Goal: Information Seeking & Learning: Find specific page/section

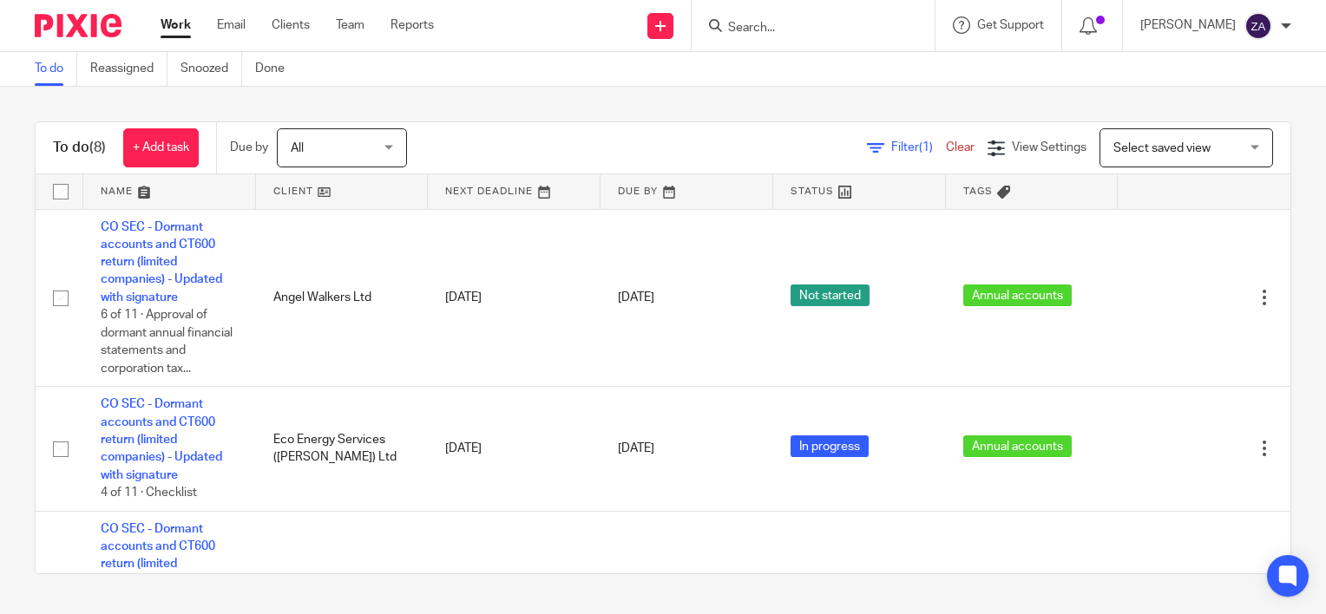
scroll to position [725, 0]
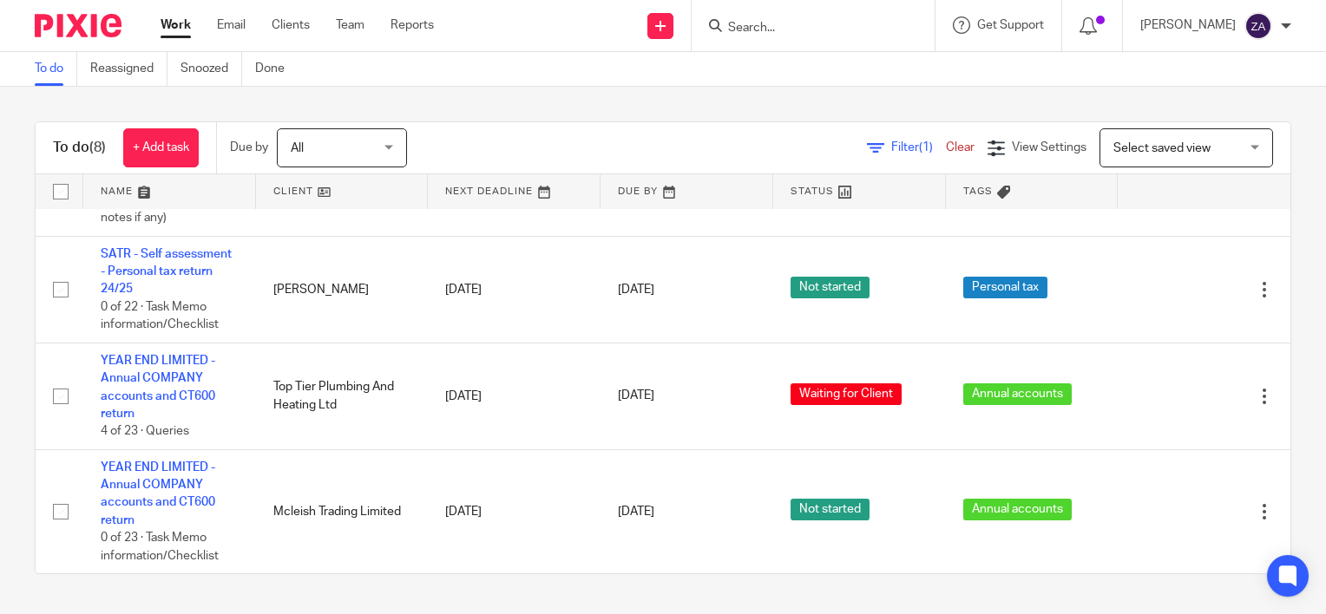
click at [817, 27] on input "Search" at bounding box center [804, 29] width 156 height 16
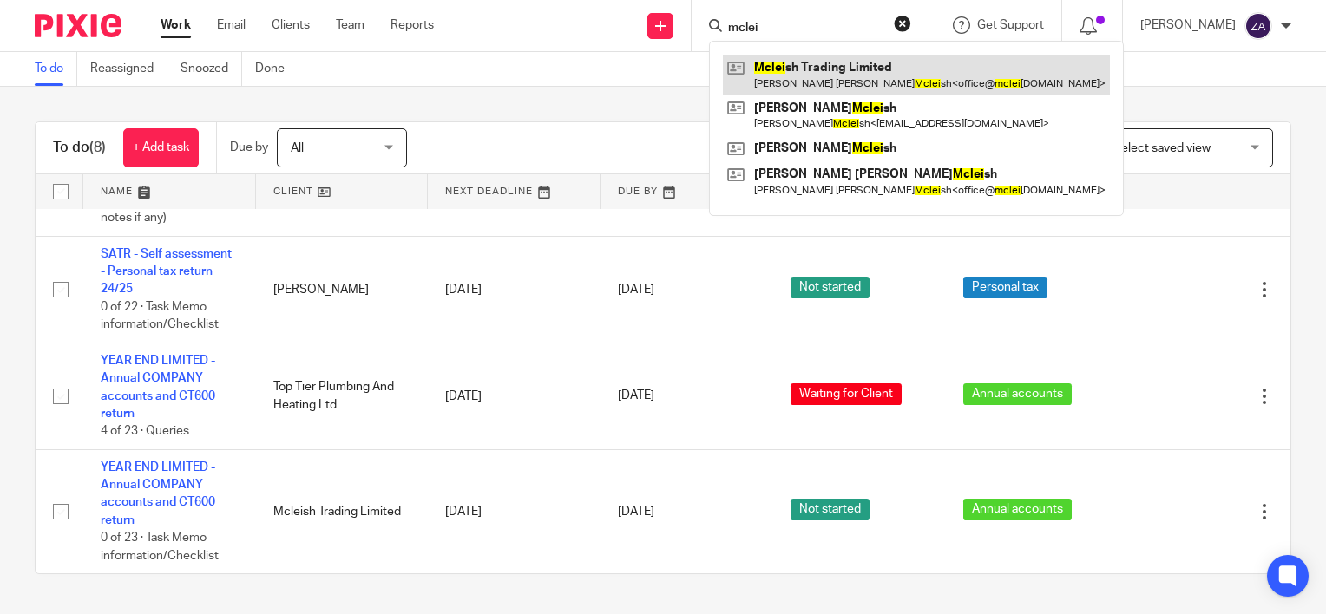
type input "mclei"
click at [835, 79] on link at bounding box center [916, 75] width 387 height 40
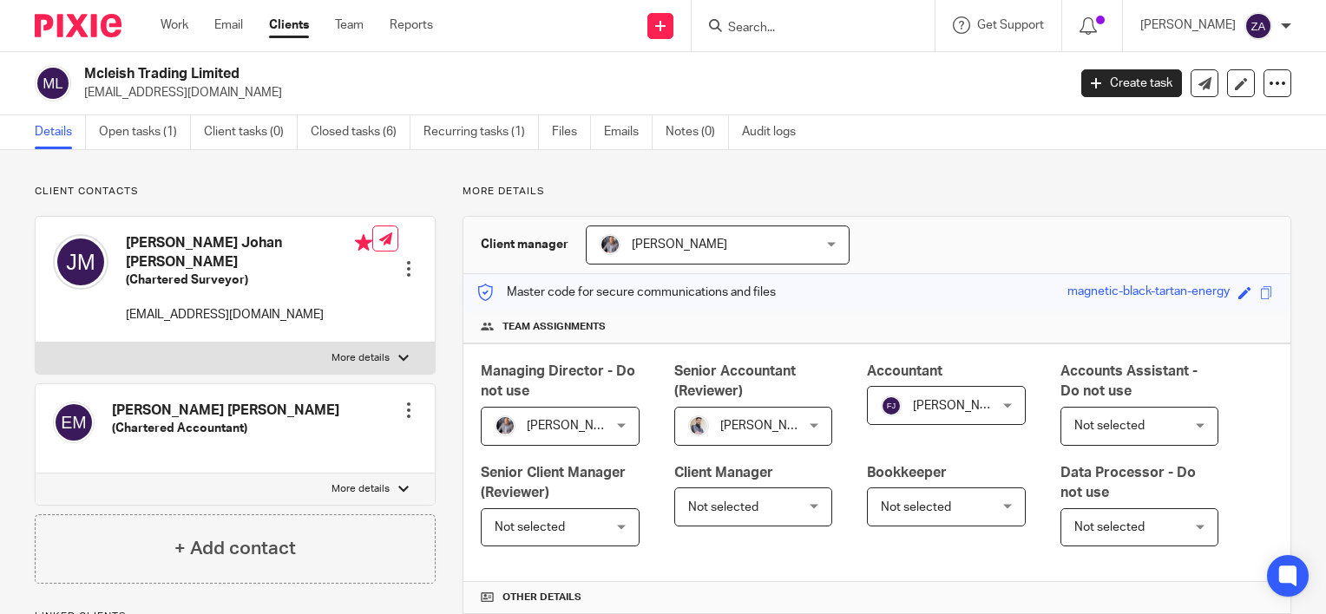
click at [628, 140] on link "Emails" at bounding box center [628, 132] width 49 height 34
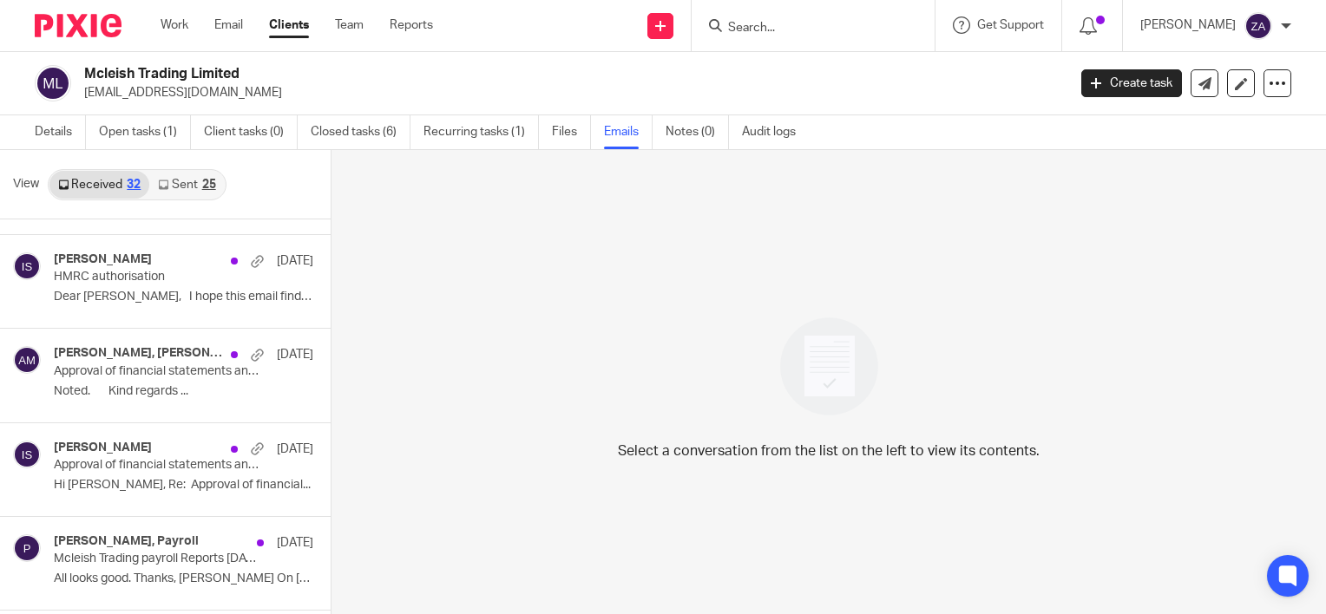
scroll to position [727, 0]
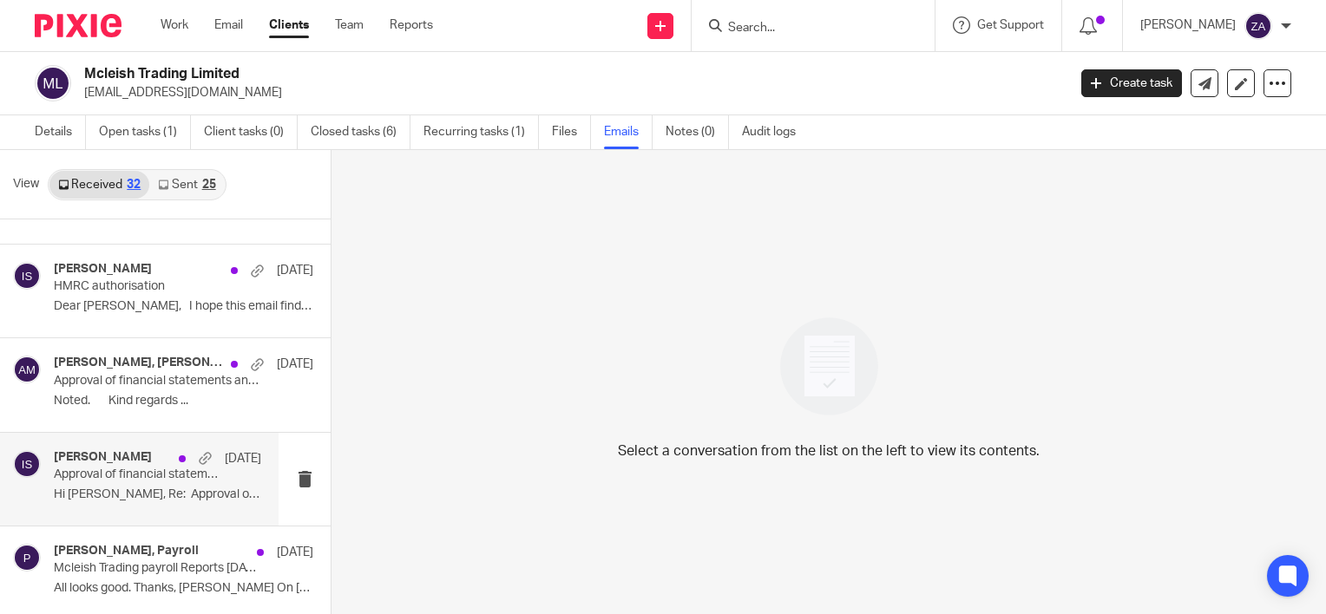
click at [119, 503] on div "Inam Satti 30 Oct Approval of financial statements and corporation tax return H…" at bounding box center [157, 479] width 207 height 58
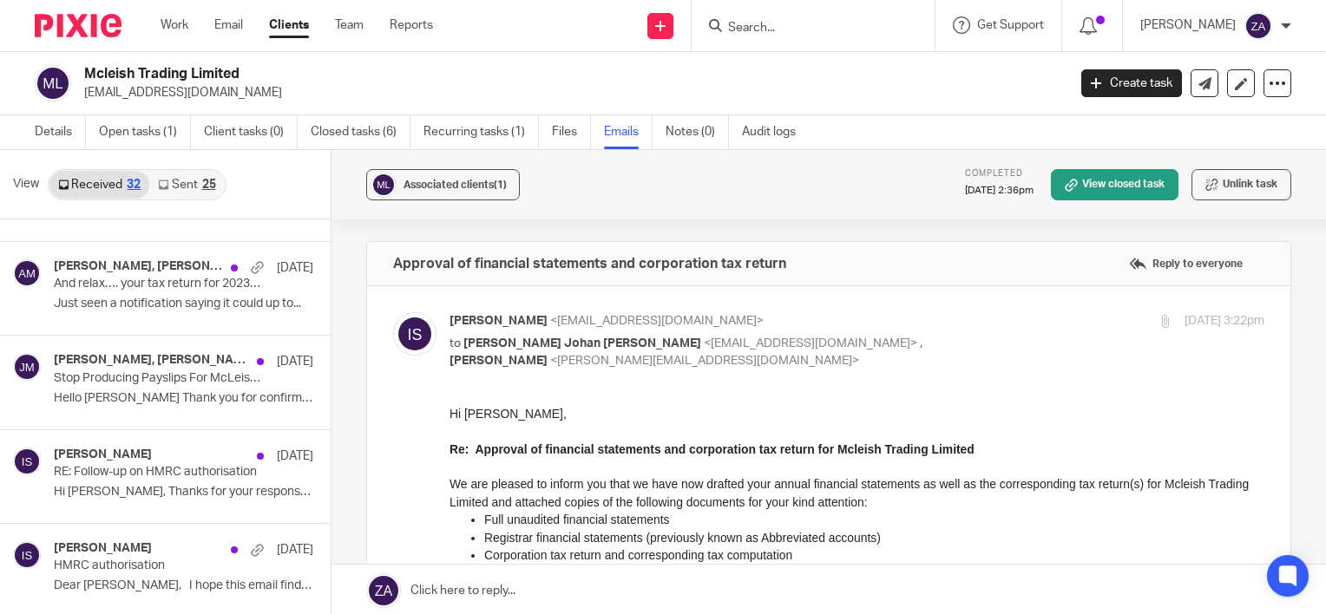
scroll to position [415, 0]
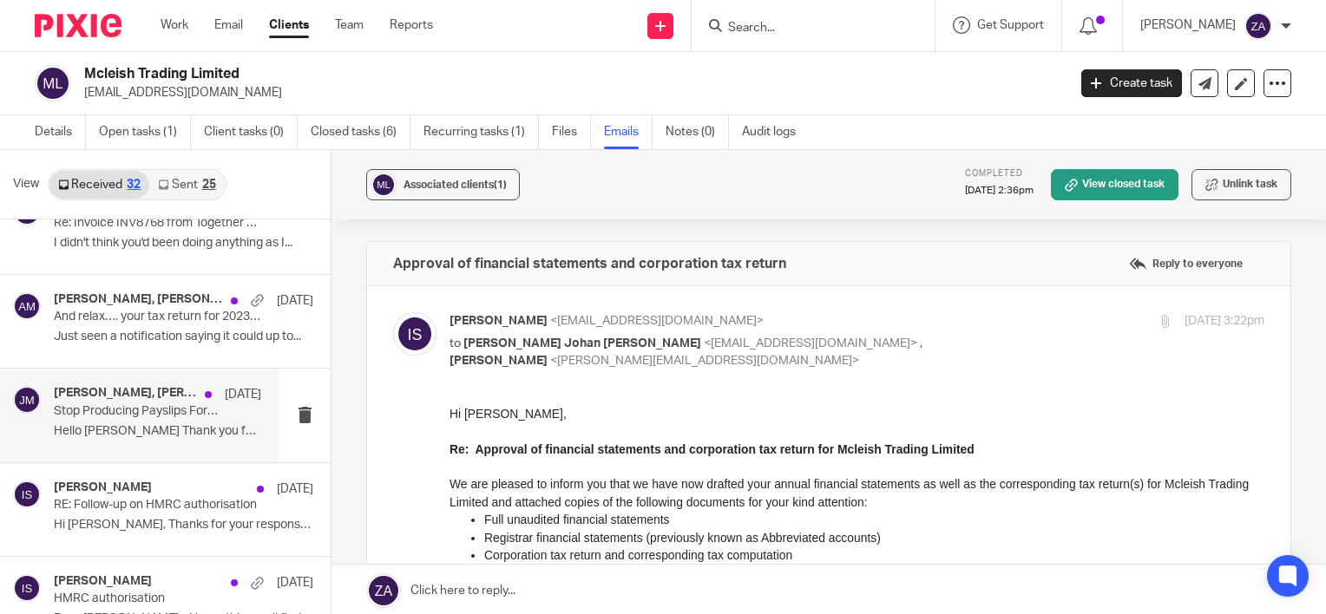
click at [147, 445] on div "Aaron Mcleish, Payroll, Jason McLeish 7 Jan Stop Producing Payslips For McLeish…" at bounding box center [139, 415] width 279 height 93
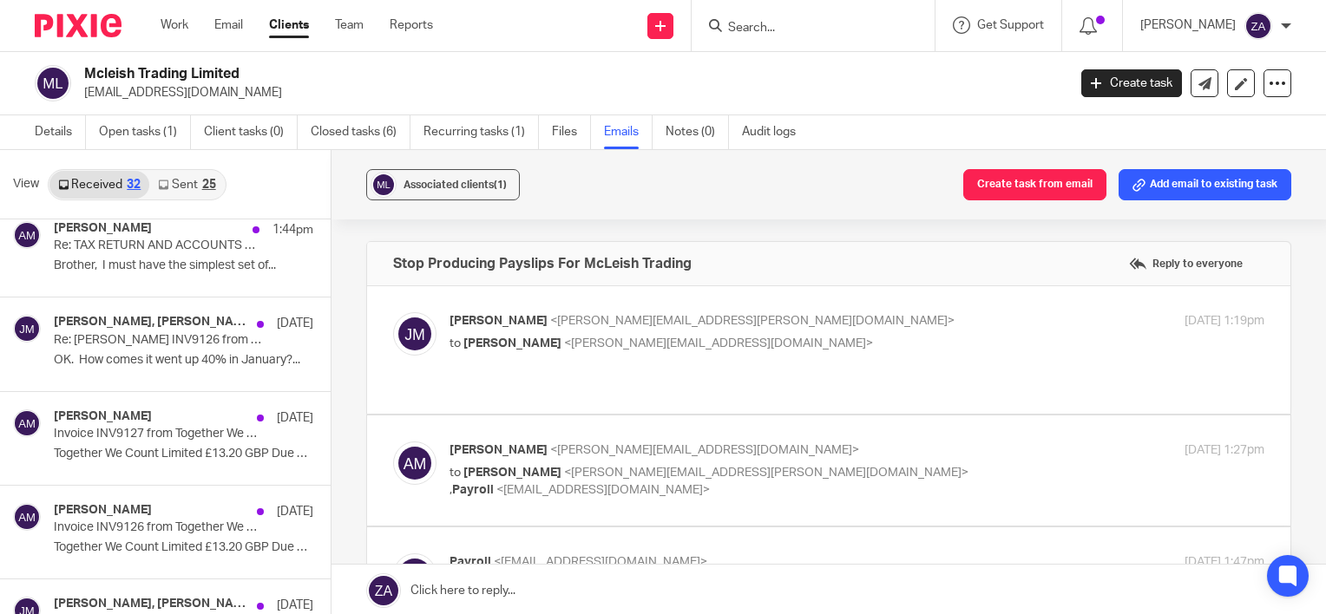
scroll to position [0, 0]
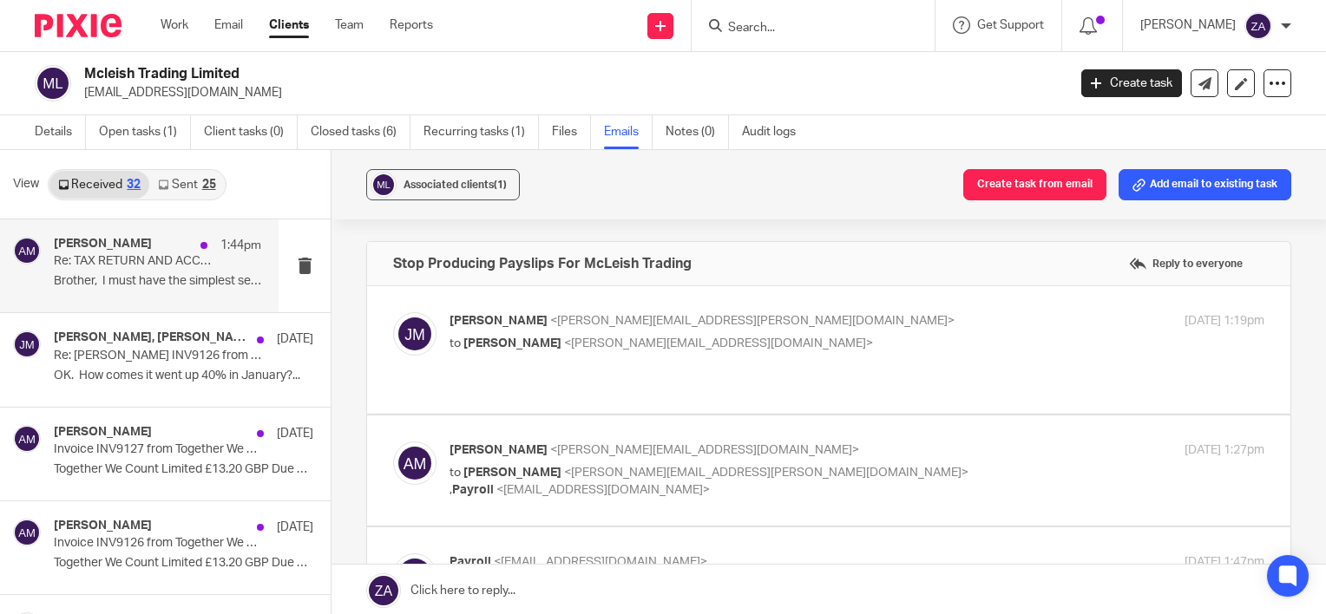
click at [136, 312] on div "Aaron Mcleish 1:44pm Re: TAX RETURN AND ACCOUNTS RECORDS REQUEST Brother, I mus…" at bounding box center [139, 266] width 279 height 93
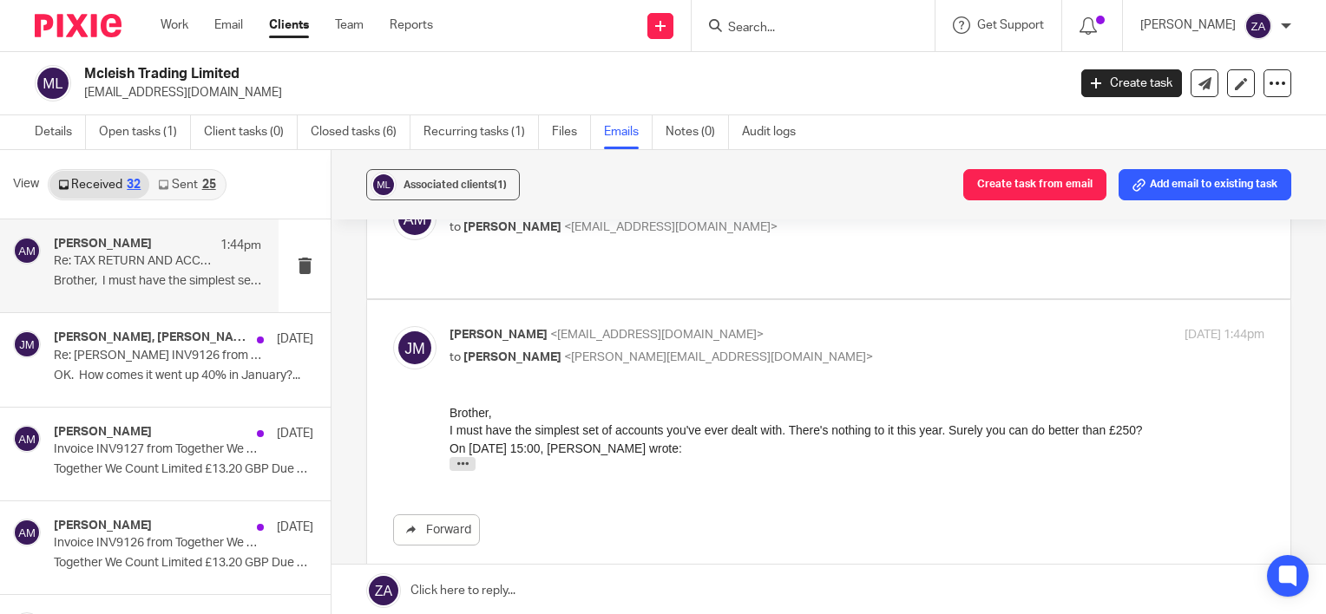
scroll to position [229, 0]
click at [469, 467] on button "button" at bounding box center [462, 463] width 26 height 14
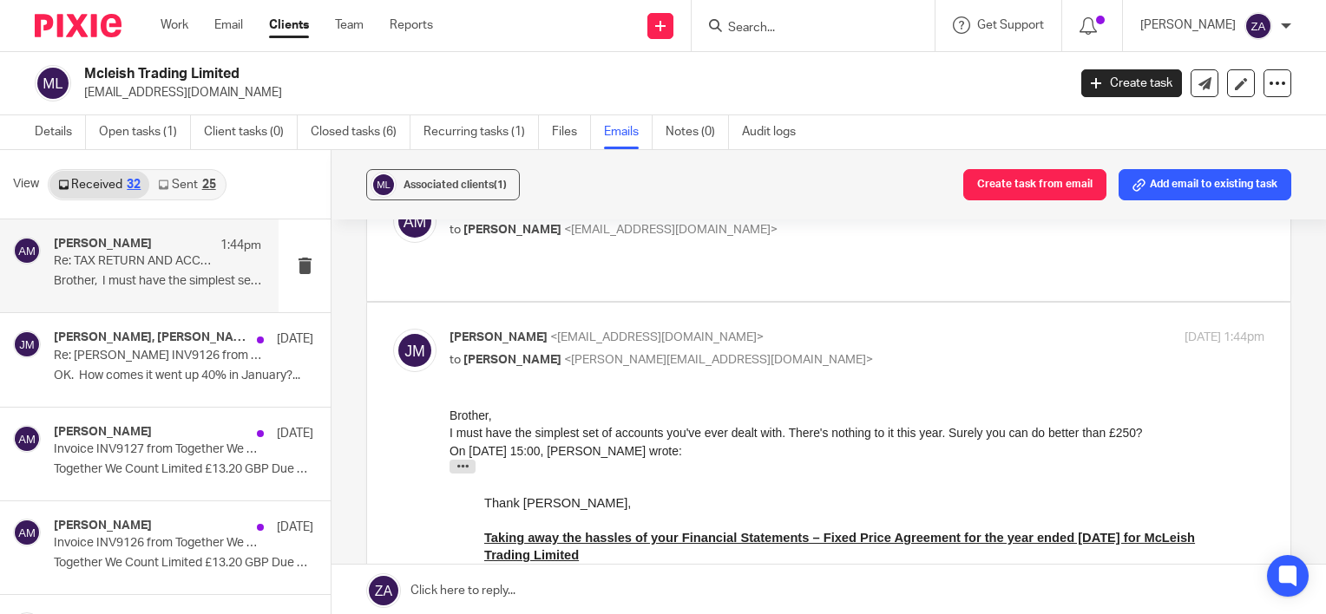
scroll to position [211, 0]
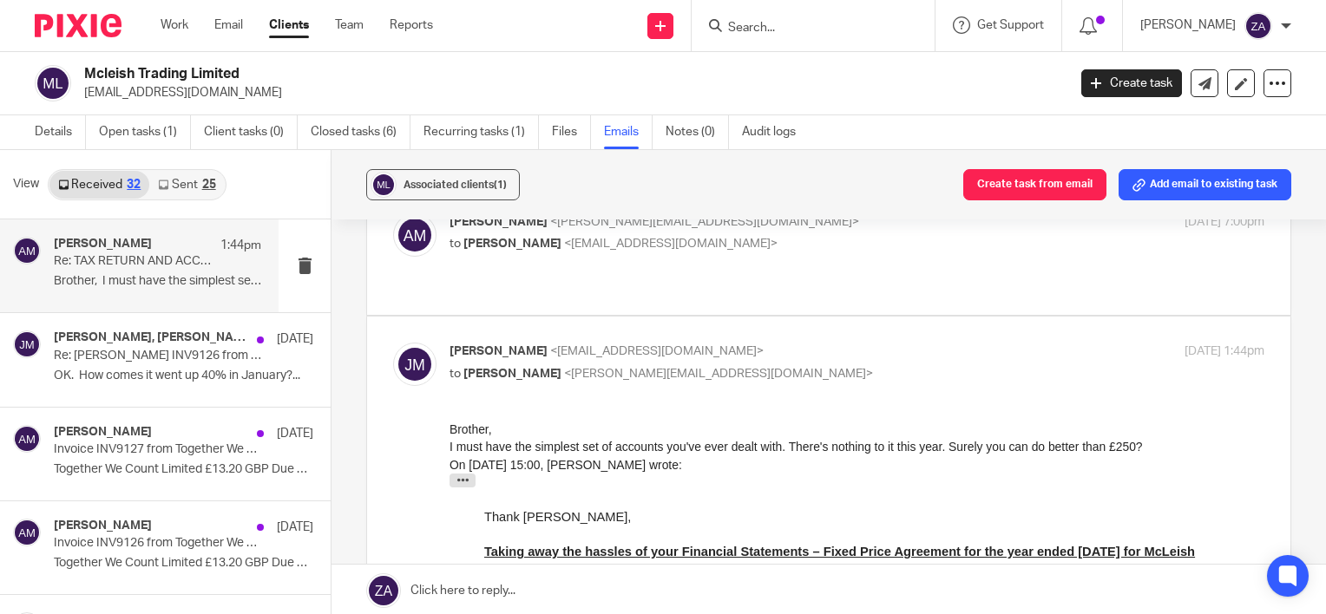
click at [916, 257] on div "Aaron Mcleish <aaron@togetherwecount.co.uk> to Jason McLeish <office@mcleish.ne…" at bounding box center [828, 250] width 871 height 75
click at [680, 238] on p "to Jason McLeish <office@mcleish.net>" at bounding box center [720, 244] width 543 height 18
checkbox input "true"
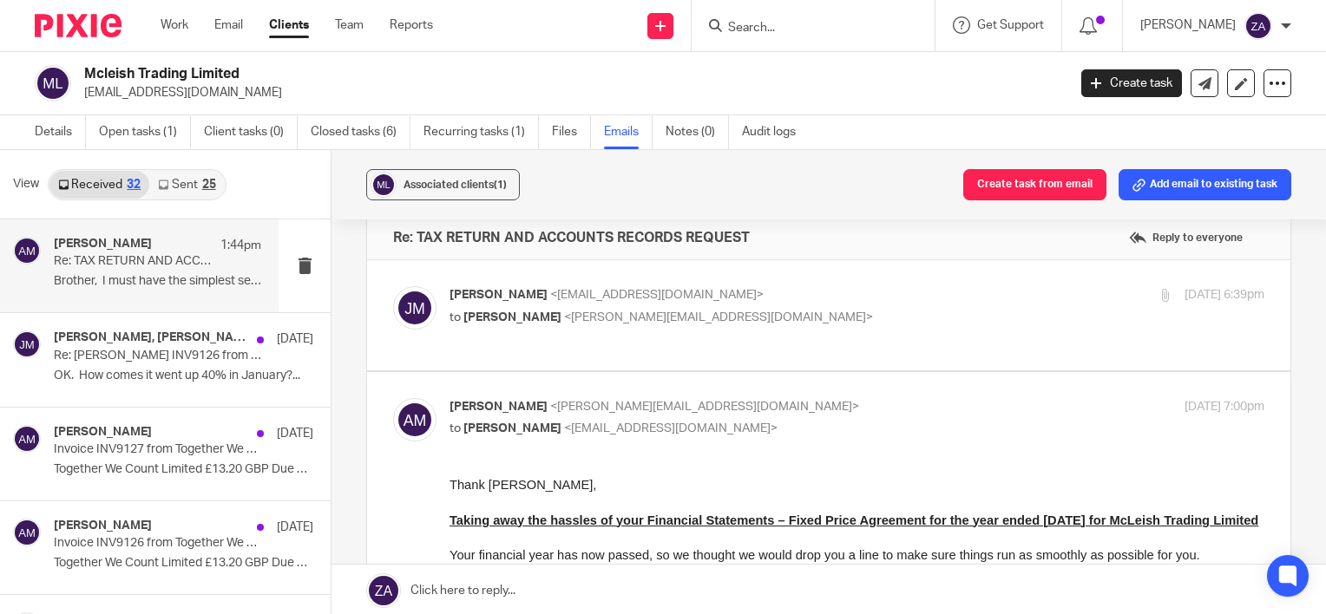
scroll to position [7, 0]
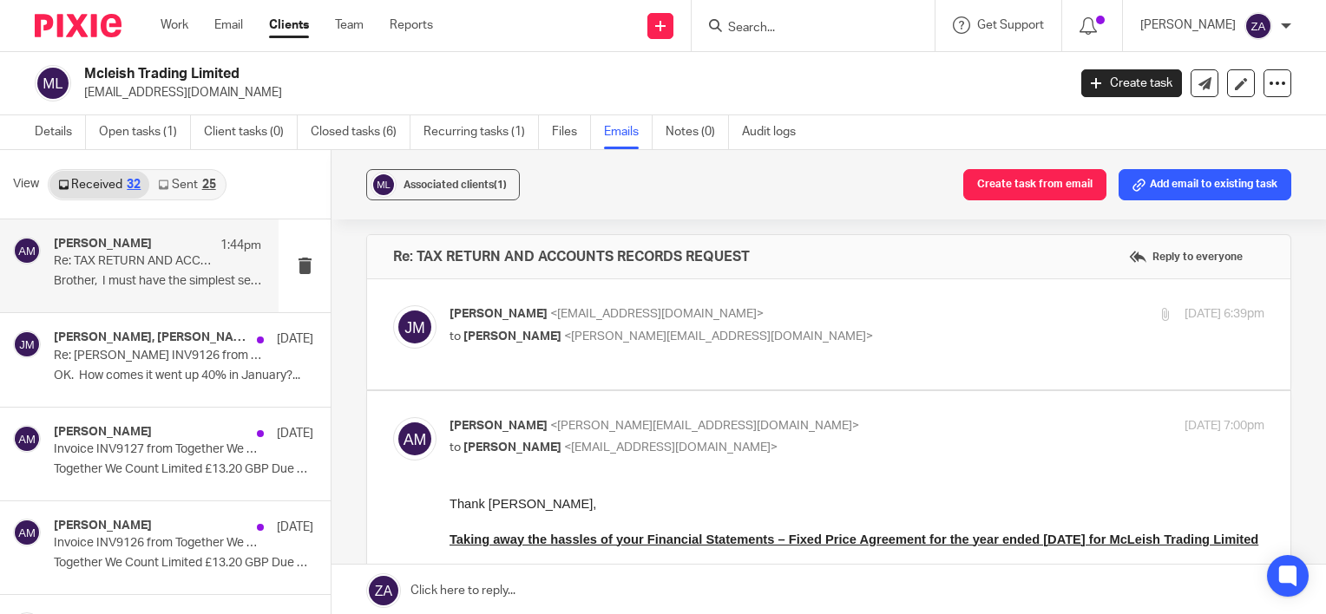
click at [889, 316] on p "Jason McLeish <office@mcleish.net>" at bounding box center [720, 314] width 543 height 18
checkbox input "true"
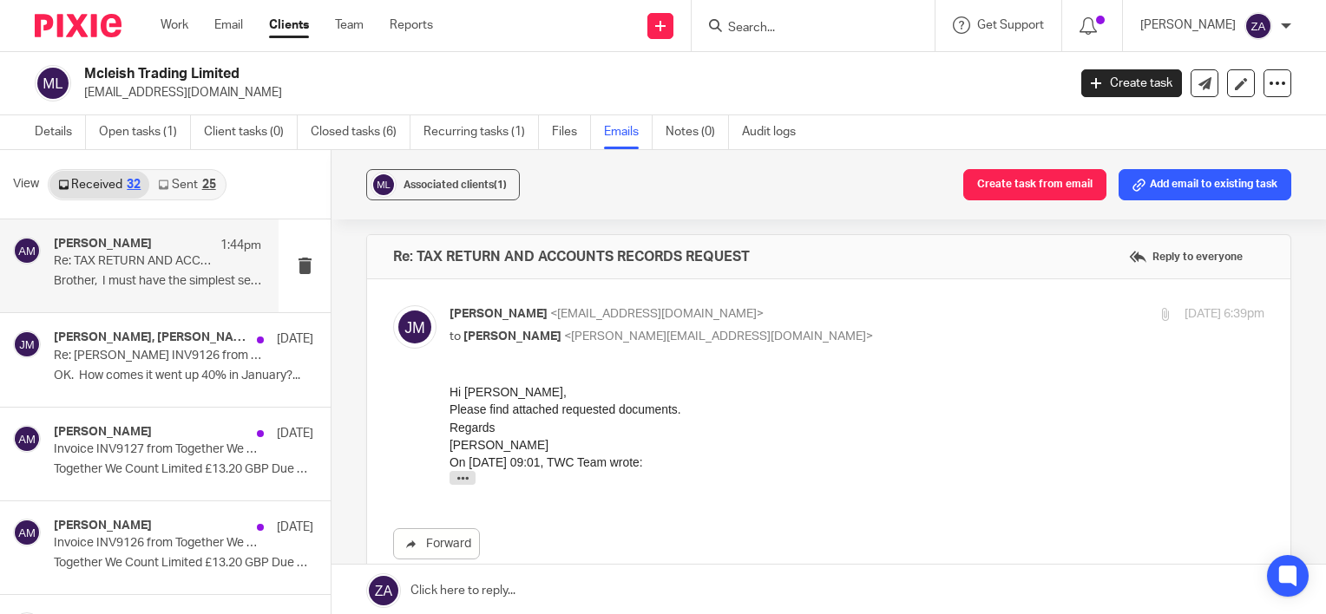
scroll to position [0, 0]
click at [466, 482] on icon "button" at bounding box center [462, 478] width 13 height 13
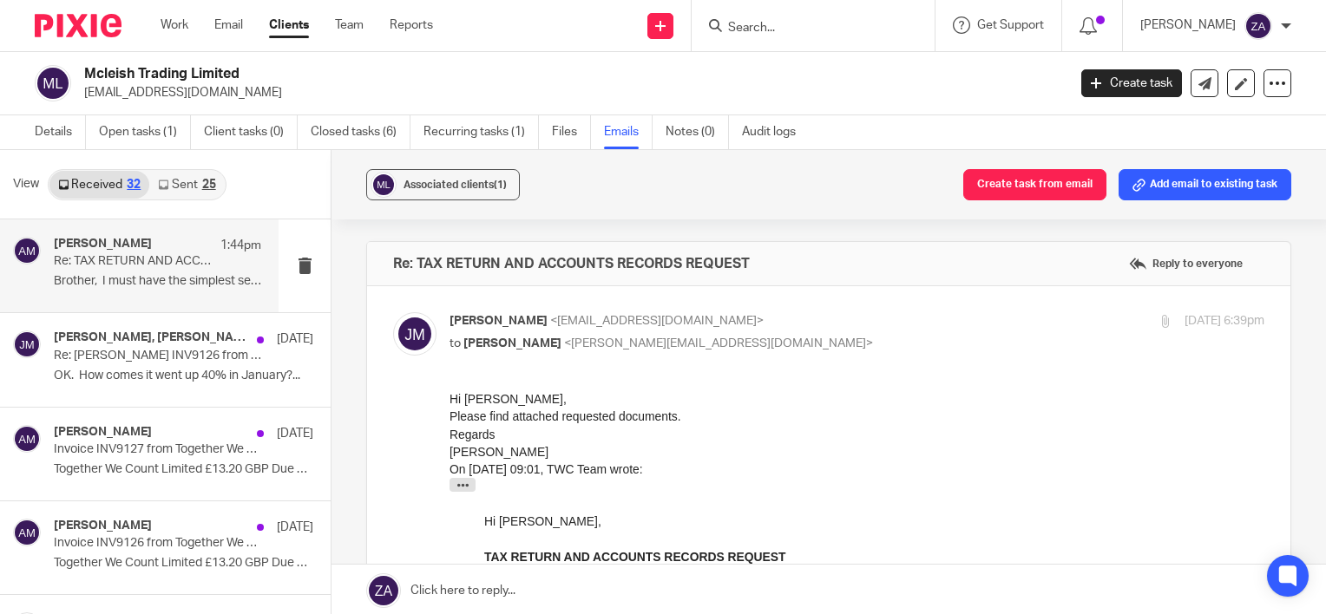
click at [1158, 319] on div at bounding box center [1164, 321] width 13 height 13
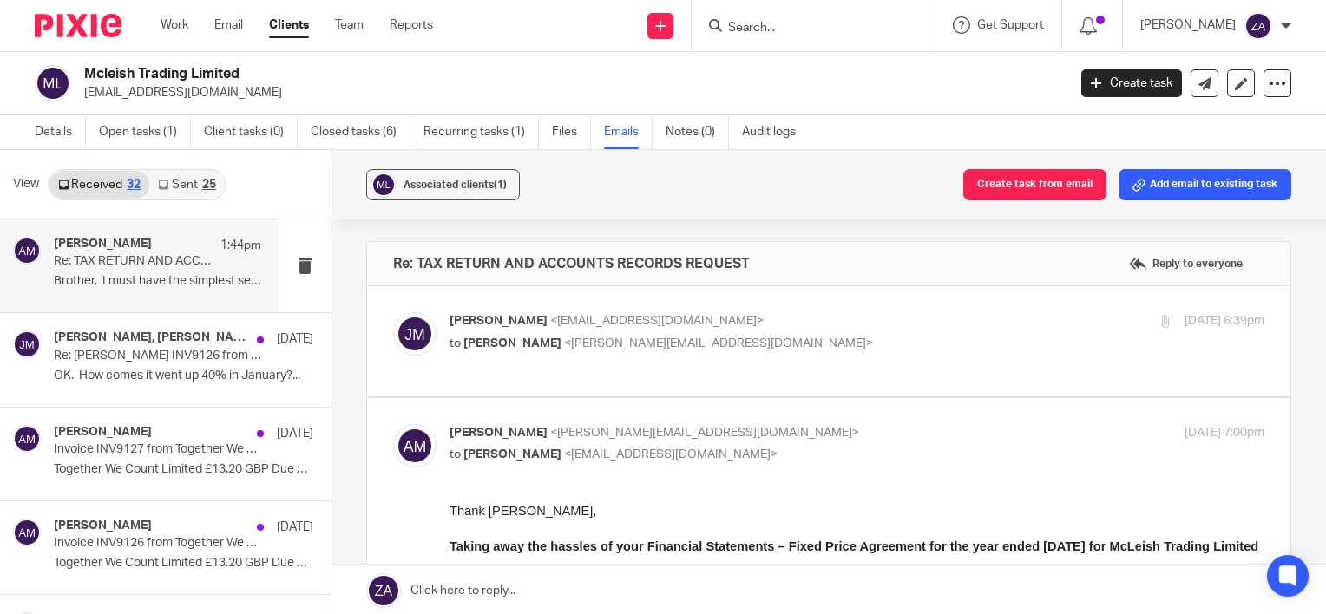
click at [1158, 319] on div at bounding box center [1164, 321] width 13 height 13
checkbox input "true"
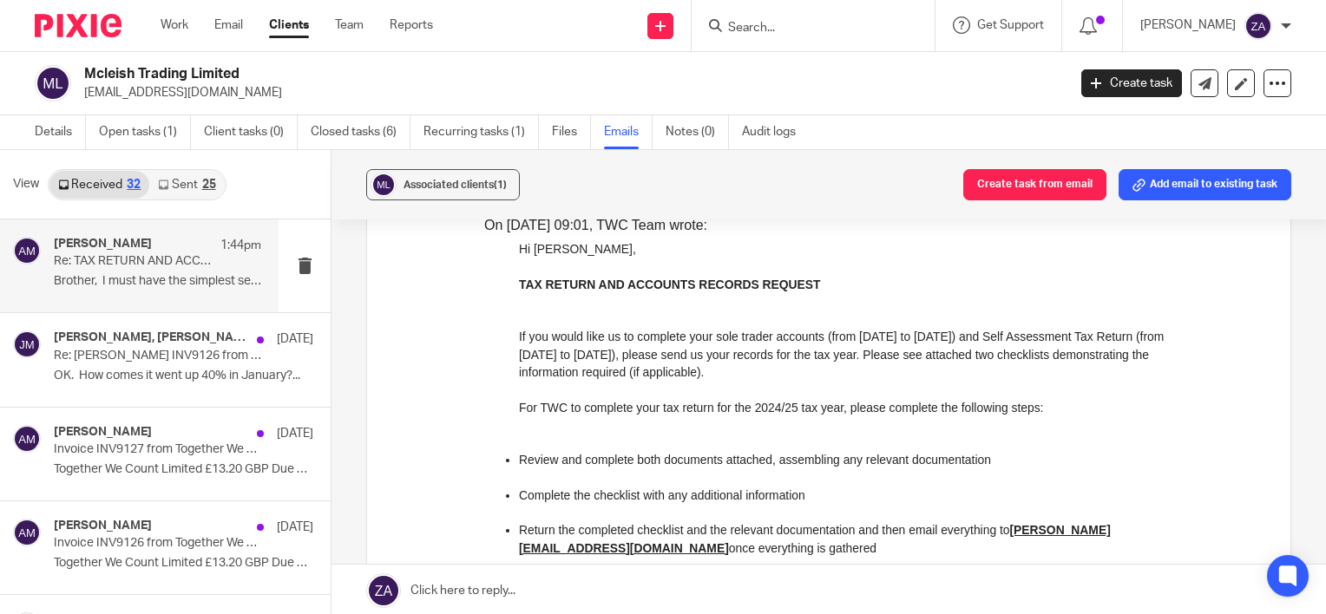
scroll to position [3145, 0]
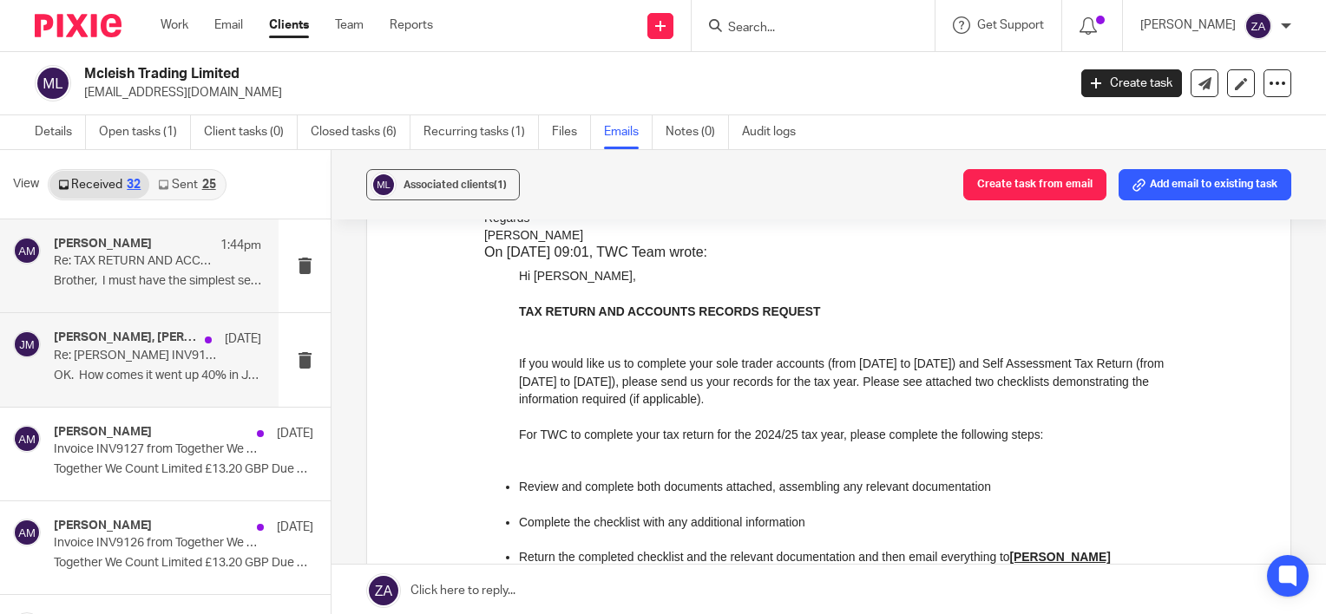
click at [134, 387] on div "Jason McLeish, Aaron Mcleish 28 May Re: Bill INV9126 from Together We Count Lim…" at bounding box center [157, 360] width 207 height 58
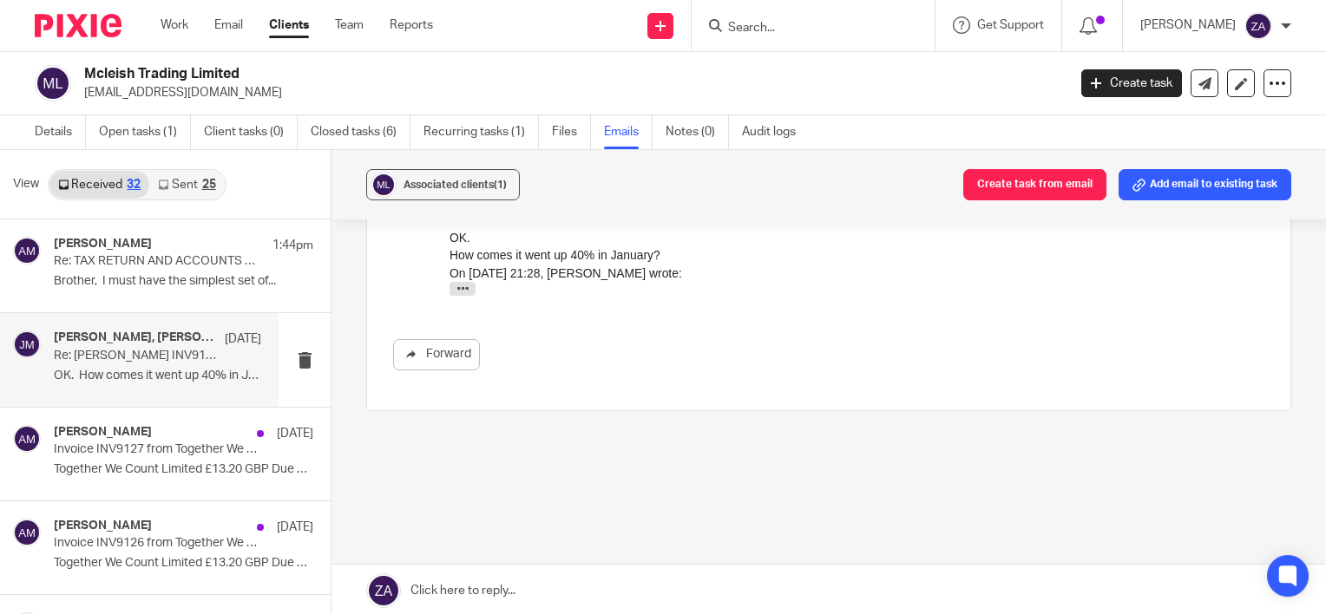
scroll to position [341, 0]
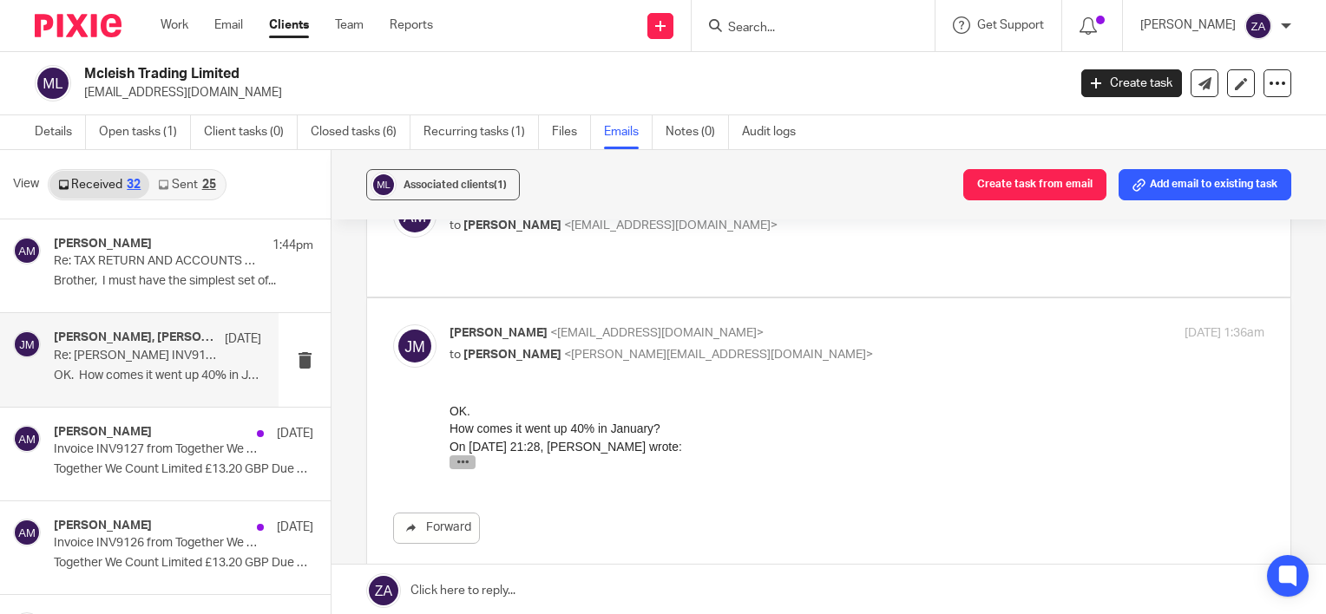
click at [457, 465] on icon "button" at bounding box center [462, 461] width 13 height 13
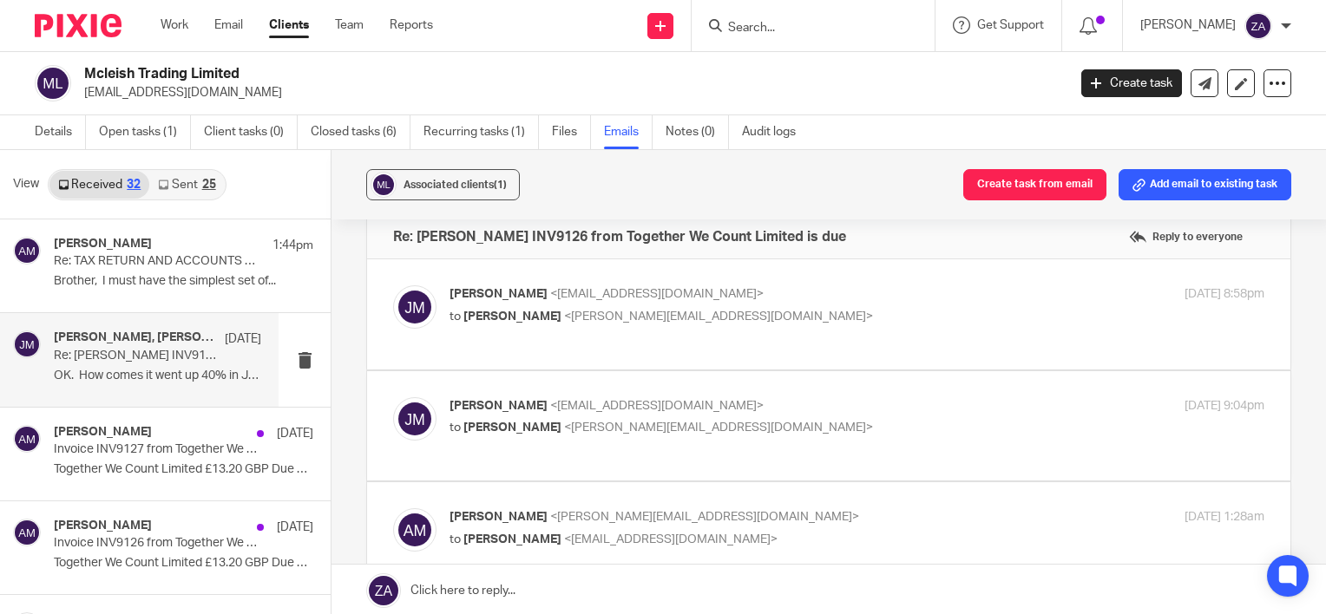
scroll to position [0, 0]
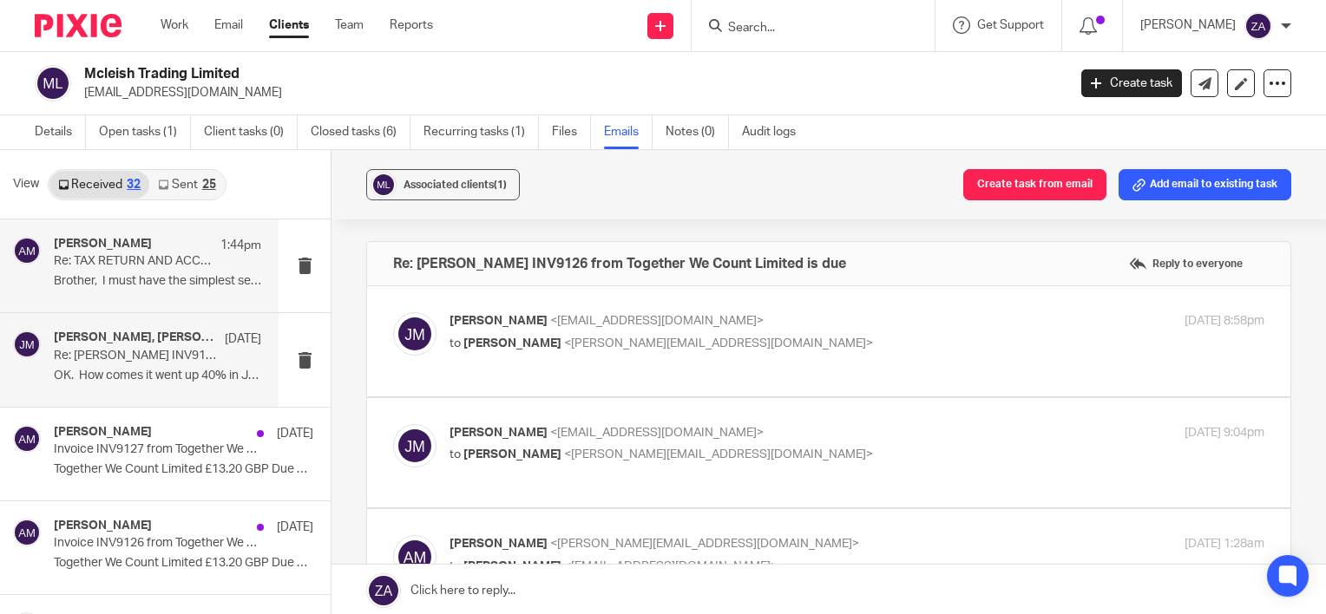
click at [185, 296] on div "Aaron Mcleish 1:44pm Re: TAX RETURN AND ACCOUNTS RECORDS REQUEST Brother, I mus…" at bounding box center [139, 266] width 279 height 93
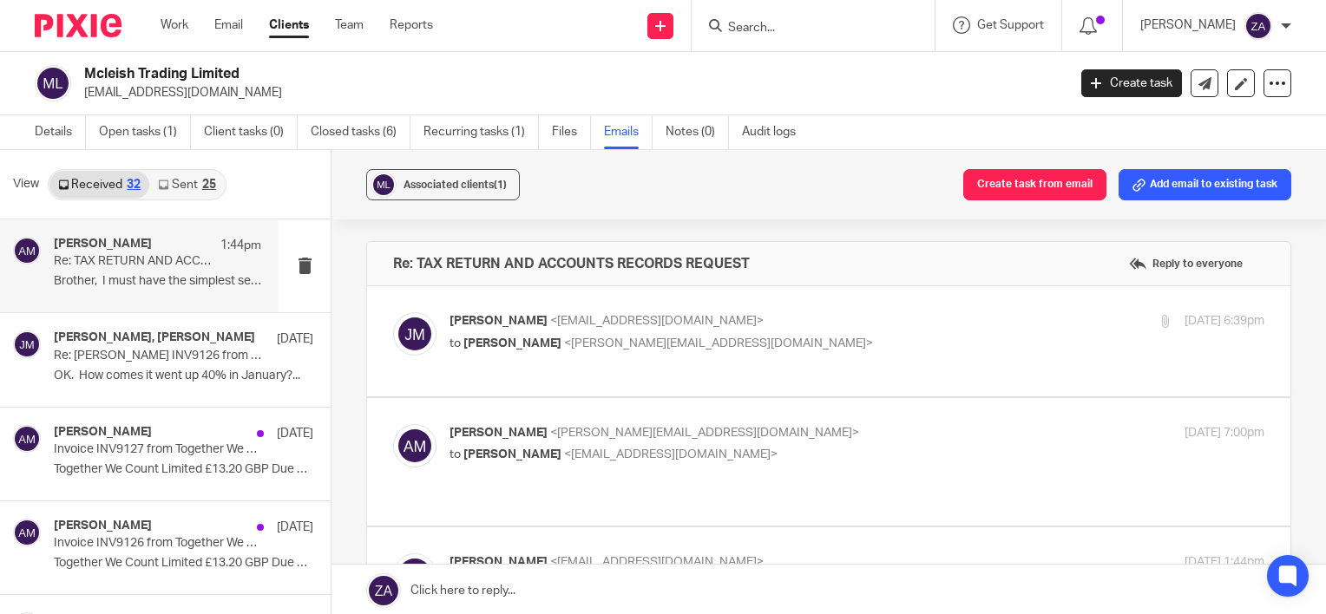
click at [143, 251] on div "Aaron Mcleish 1:44pm" at bounding box center [157, 245] width 207 height 17
click at [1267, 93] on div at bounding box center [1277, 83] width 28 height 28
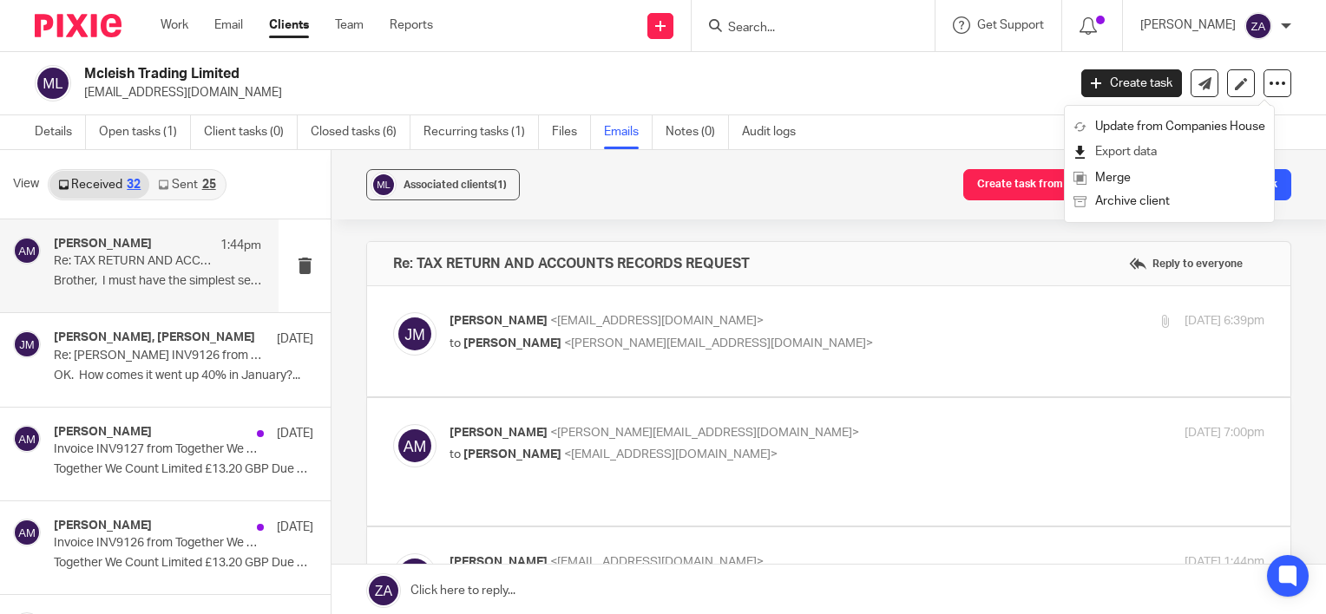
click at [1156, 154] on link "Export data" at bounding box center [1169, 152] width 192 height 25
click at [881, 187] on div "Associated clients (1) Create task from email Add email to existing task" at bounding box center [828, 184] width 994 height 69
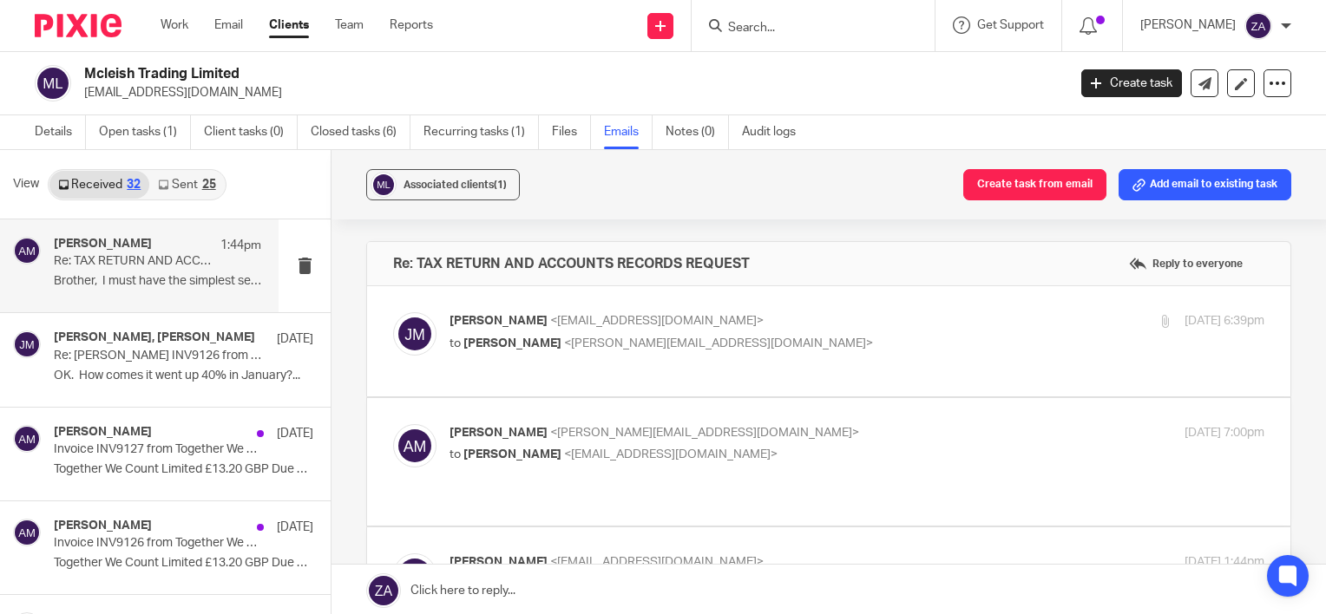
click at [1093, 319] on div "25 Sep 2025 6:39pm" at bounding box center [1129, 321] width 272 height 18
checkbox input "true"
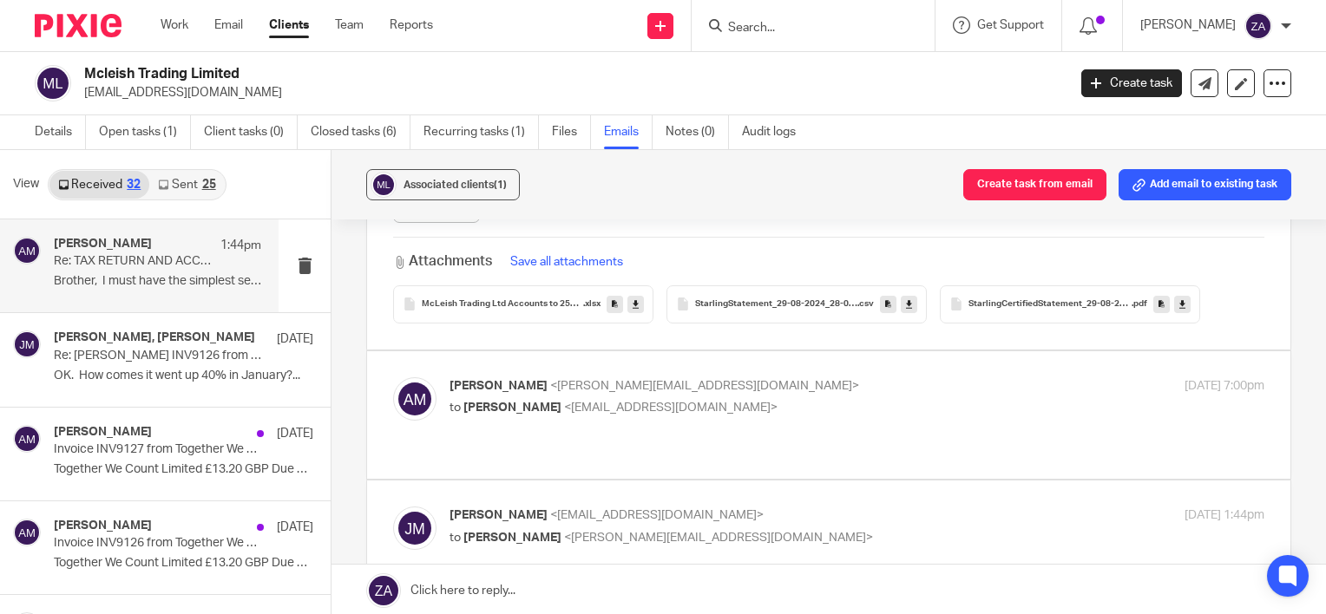
scroll to position [347, 0]
click at [587, 259] on button "Save all attachments" at bounding box center [566, 258] width 123 height 19
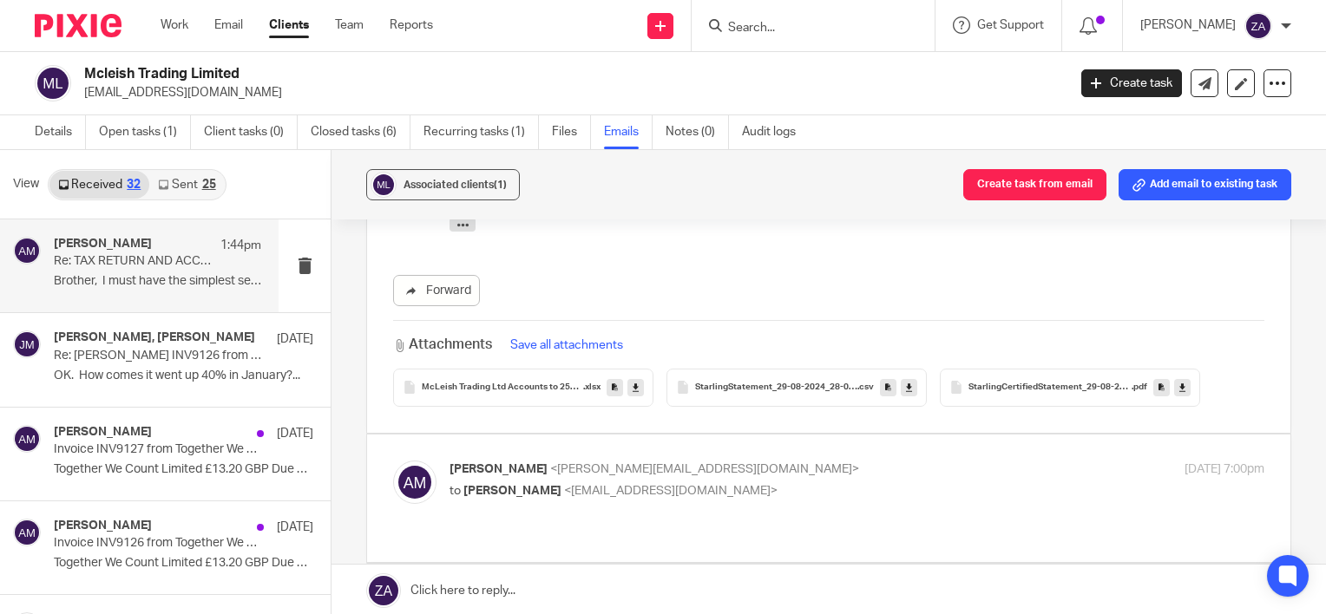
click at [577, 345] on button "Save all attachments" at bounding box center [566, 345] width 123 height 19
click at [633, 388] on icon at bounding box center [636, 387] width 6 height 13
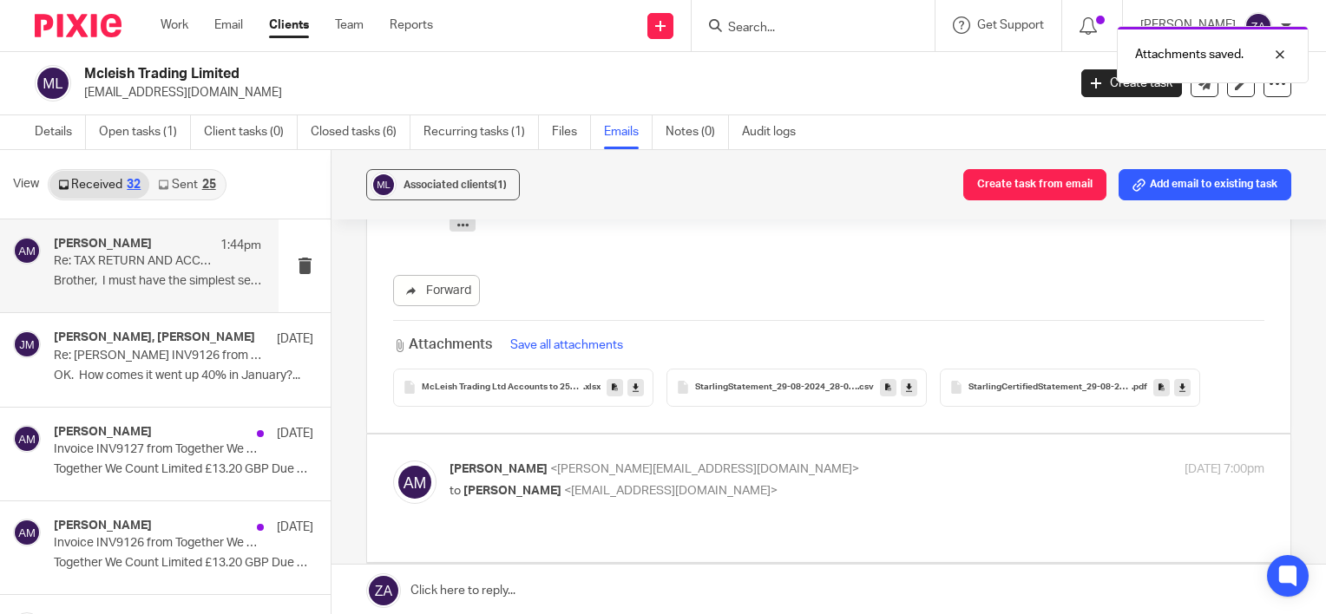
click at [906, 389] on icon at bounding box center [909, 387] width 6 height 13
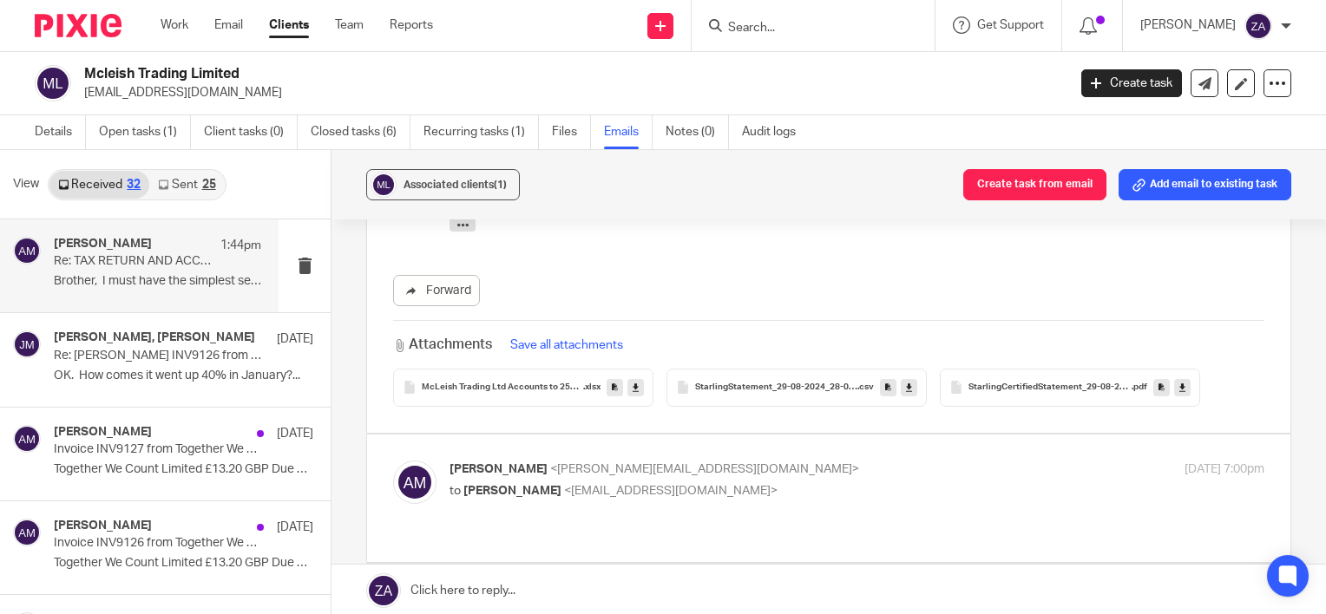
click at [1182, 388] on link at bounding box center [1182, 387] width 16 height 17
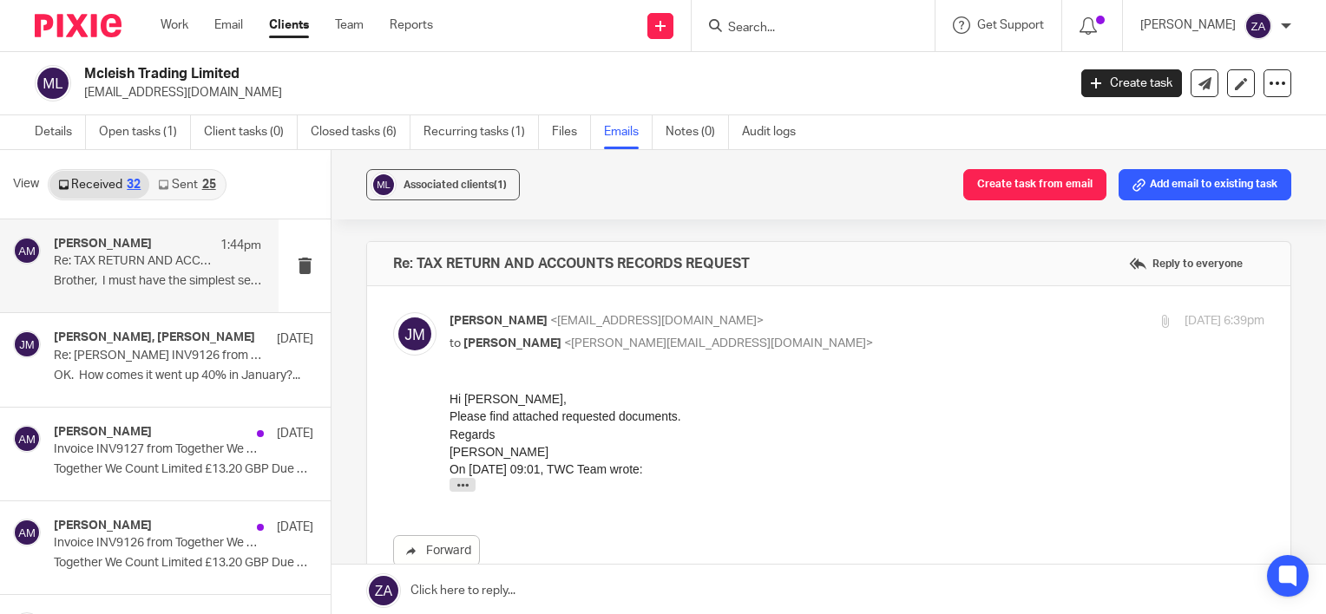
scroll to position [347, 0]
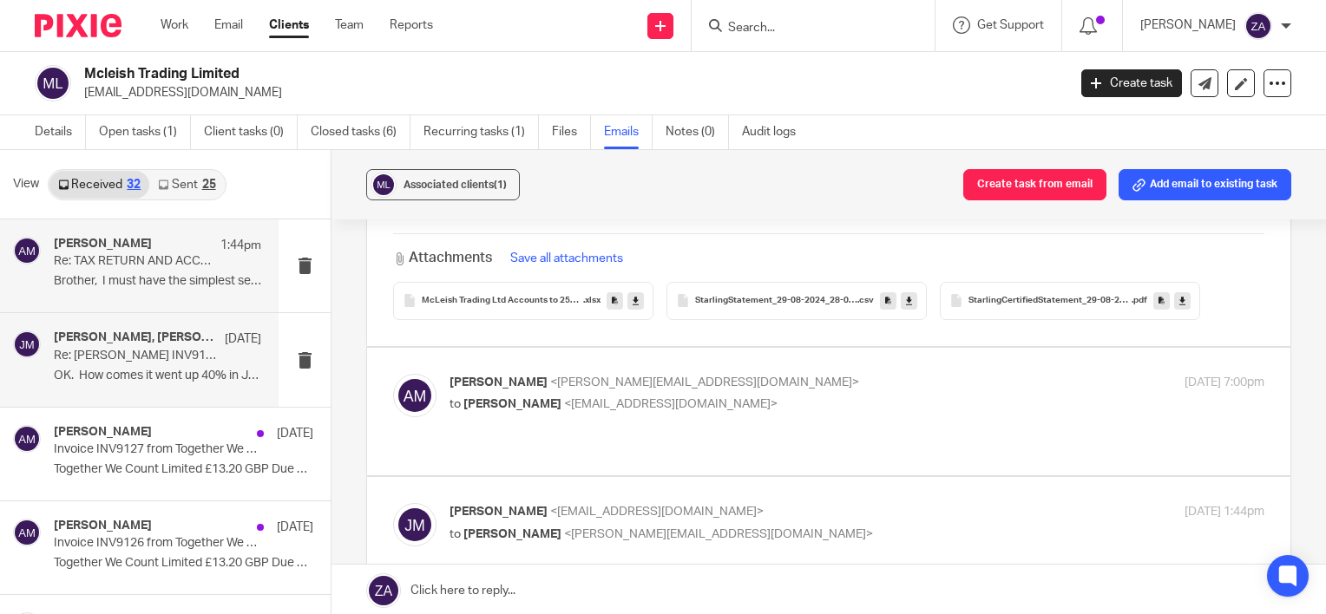
click at [135, 349] on p "Re: Bill INV9126 from Together We Count Limited is due" at bounding box center [137, 356] width 166 height 15
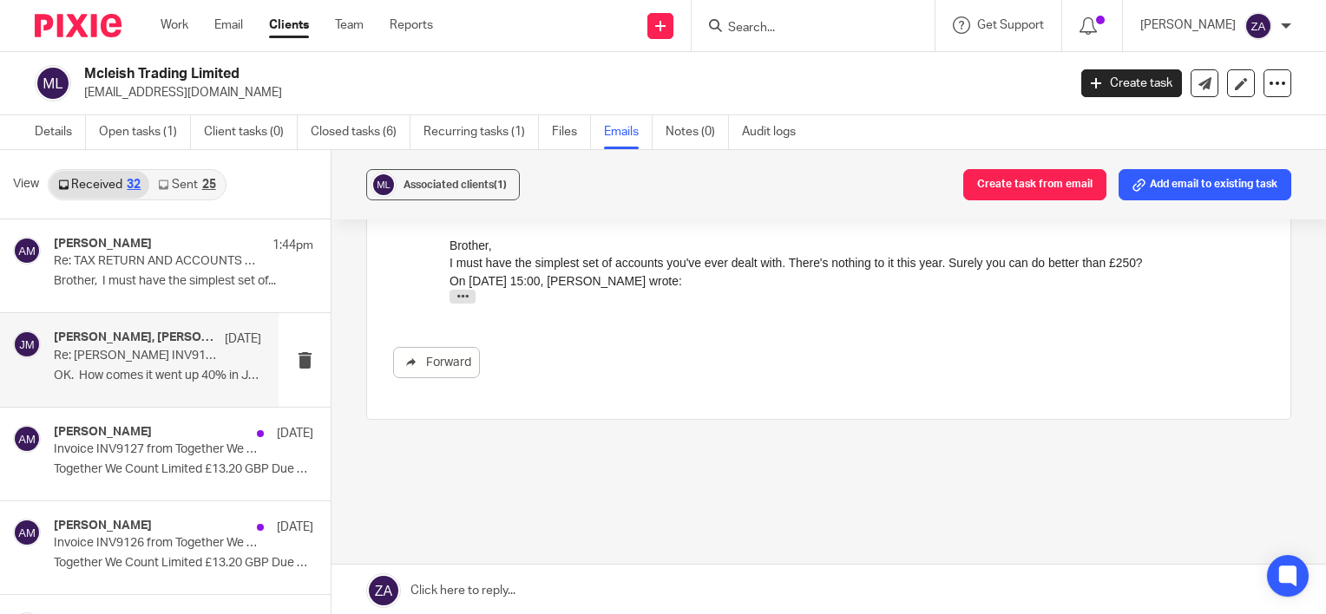
scroll to position [700, 0]
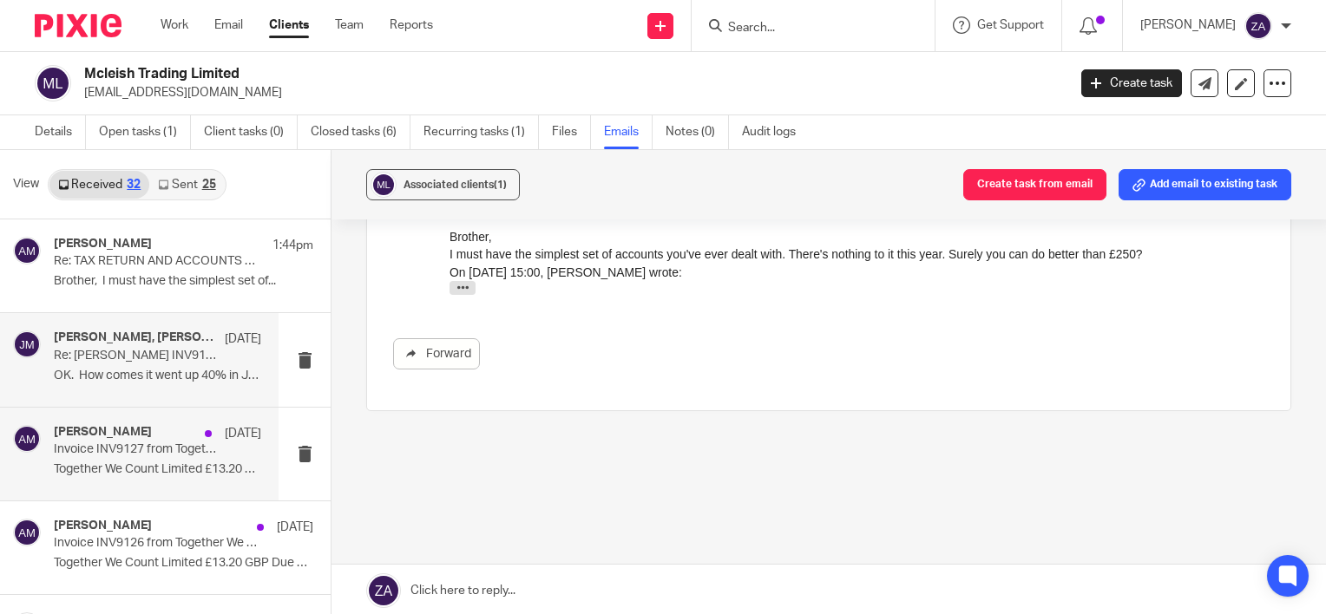
click at [107, 449] on p "Invoice INV9127 from Together We Count Limited for Mcleish Trading Limited" at bounding box center [137, 450] width 166 height 15
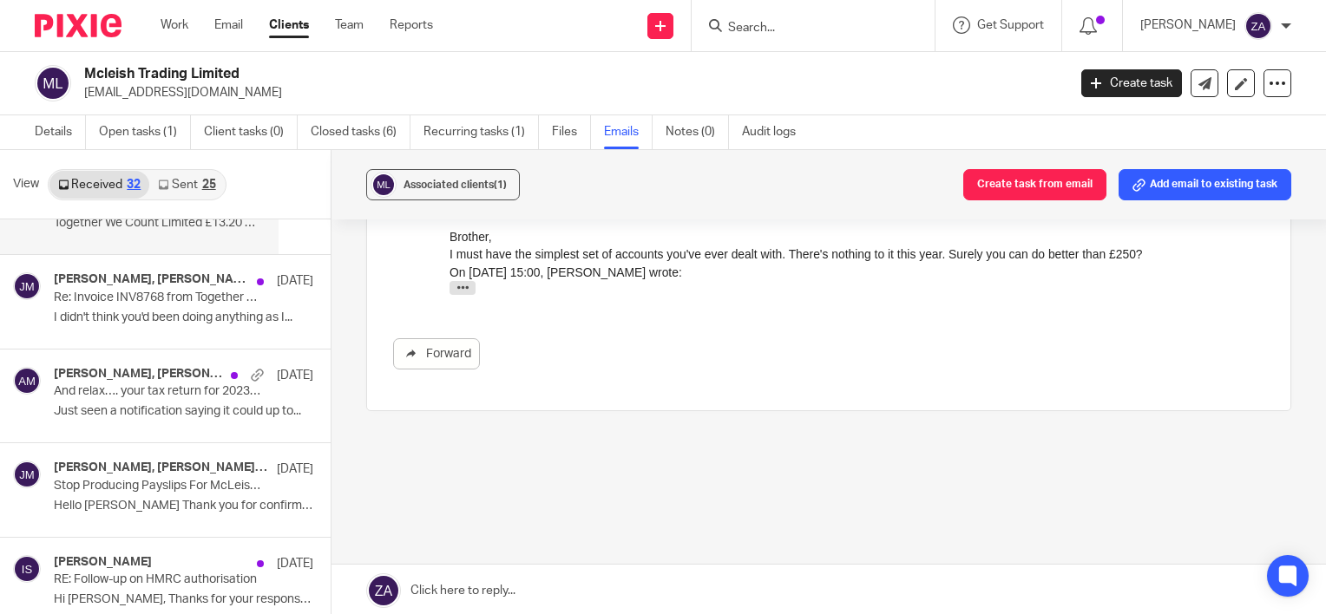
scroll to position [347, 0]
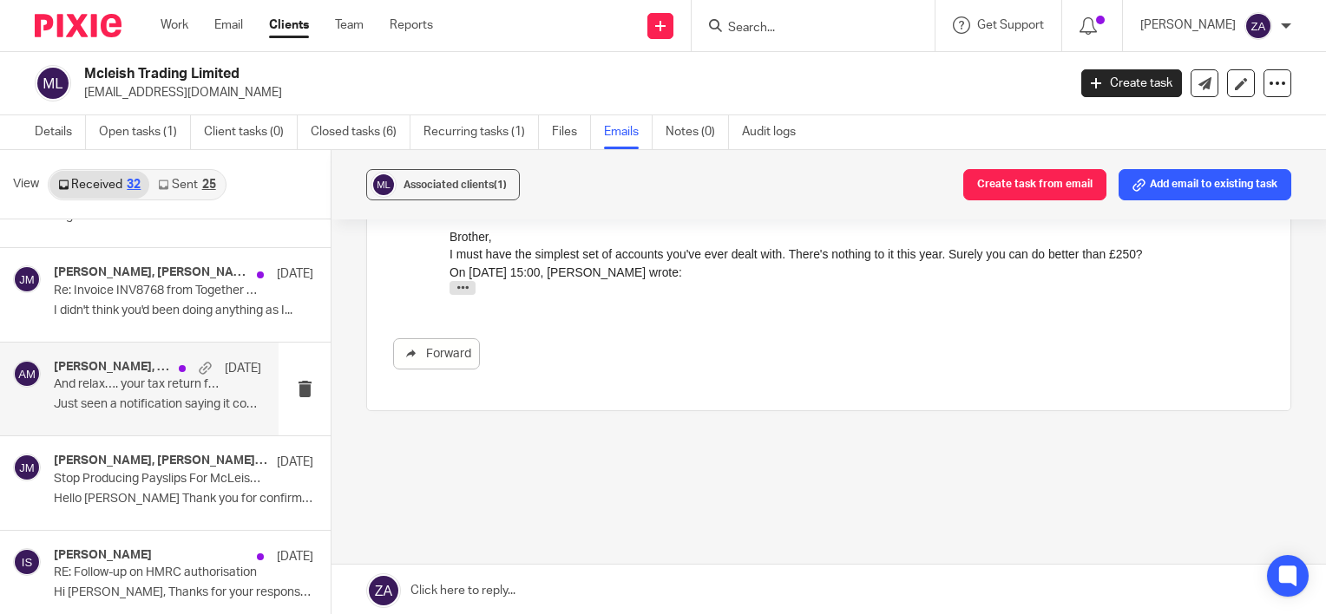
click at [158, 384] on p "And relax…. your tax return for 2023/24 has successfully been submitted" at bounding box center [137, 384] width 166 height 15
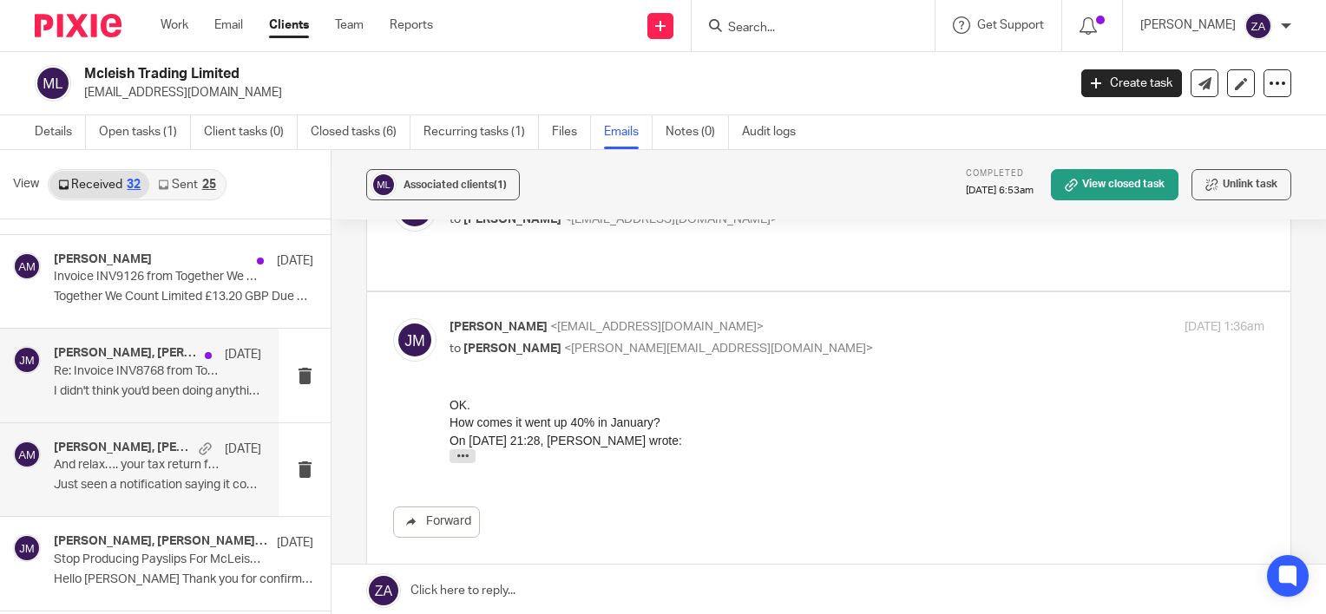
scroll to position [0, 0]
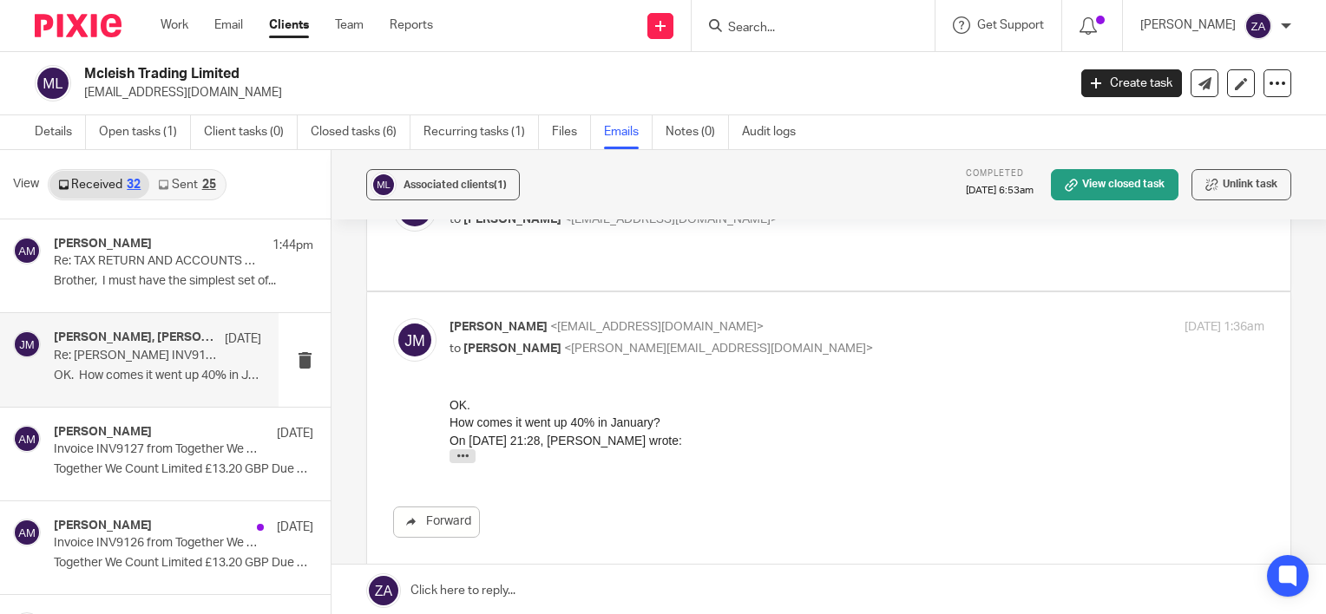
click at [174, 317] on div "Jason McLeish, Aaron Mcleish 28 May Re: Bill INV9126 from Together We Count Lim…" at bounding box center [139, 359] width 279 height 93
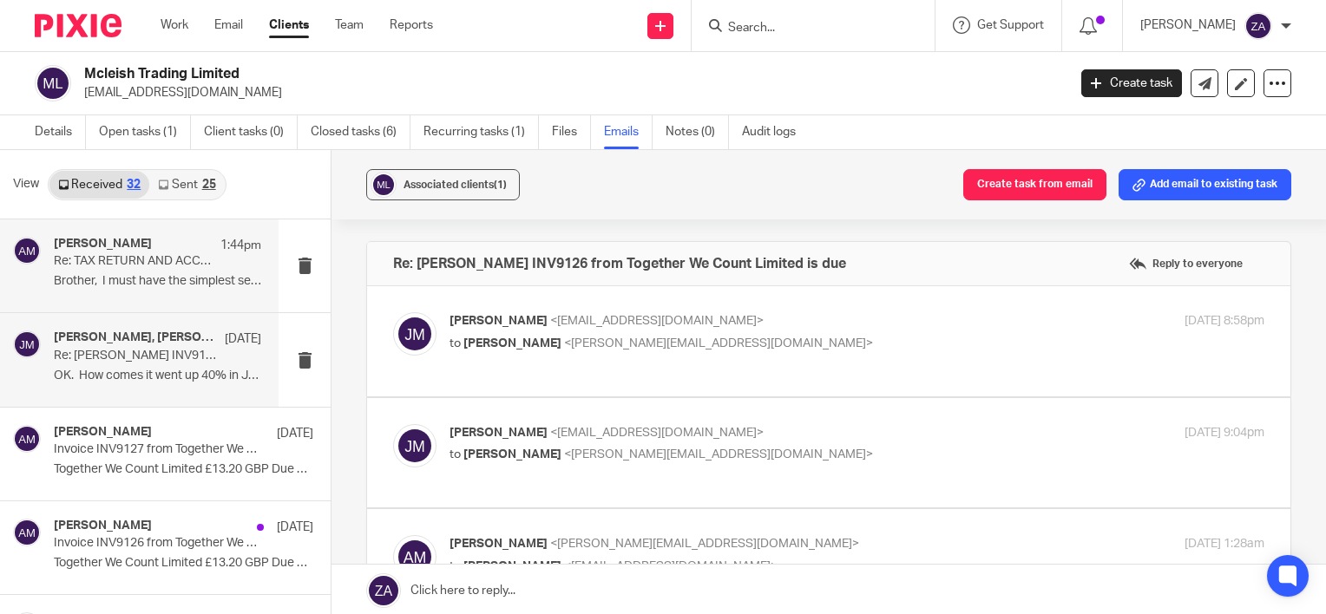
click at [149, 264] on p "Re: TAX RETURN AND ACCOUNTS RECORDS REQUEST" at bounding box center [137, 261] width 166 height 15
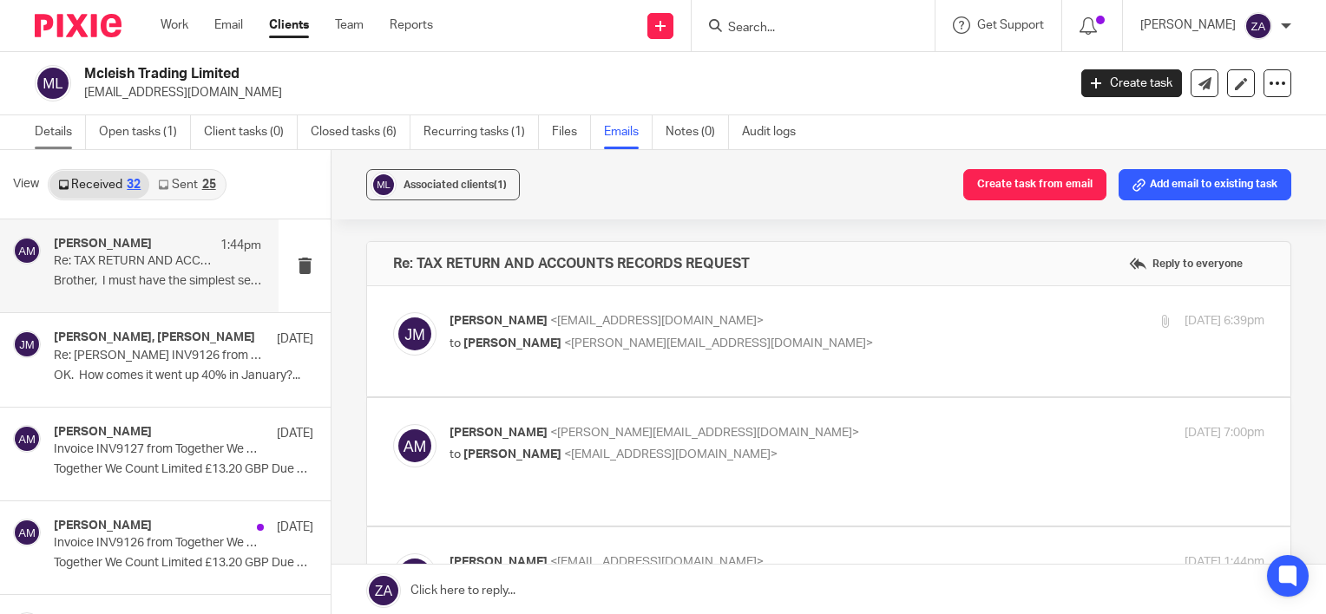
click at [46, 134] on link "Details" at bounding box center [60, 132] width 51 height 34
click at [126, 137] on link "Open tasks (1)" at bounding box center [145, 132] width 92 height 34
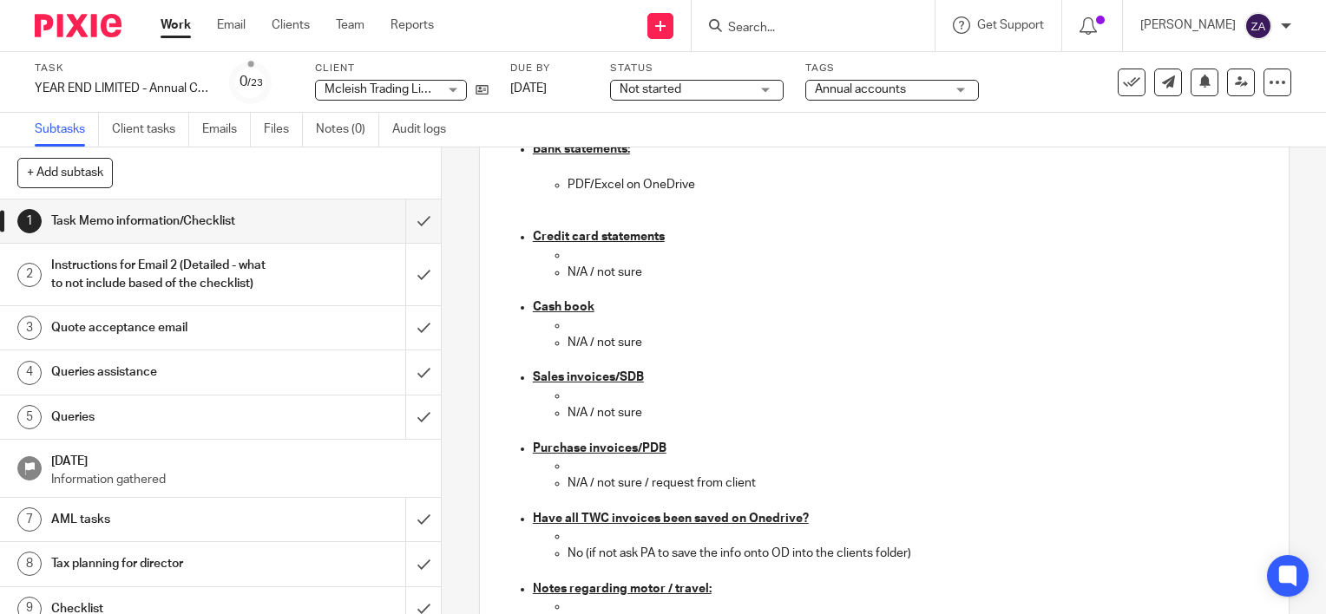
scroll to position [781, 0]
